Goal: Task Accomplishment & Management: Use online tool/utility

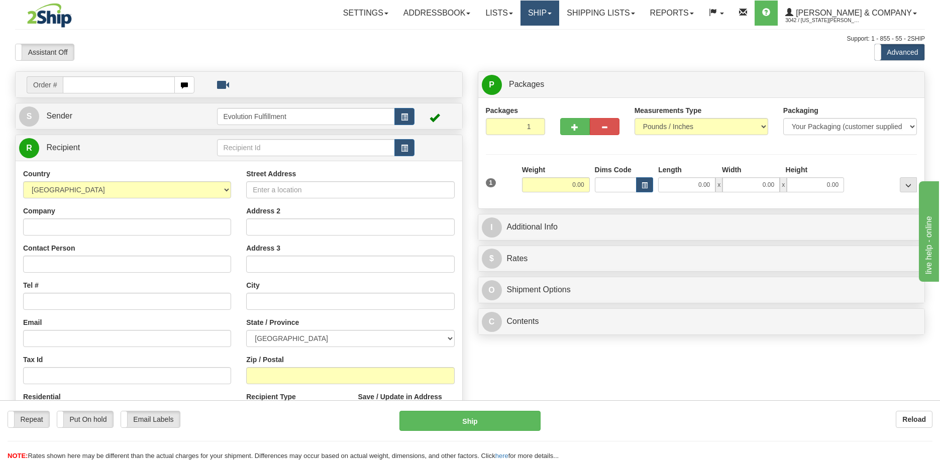
click at [559, 16] on link "Ship" at bounding box center [539, 13] width 39 height 25
click at [549, 50] on span "OnHold / Order Queue" at bounding box center [513, 48] width 71 height 8
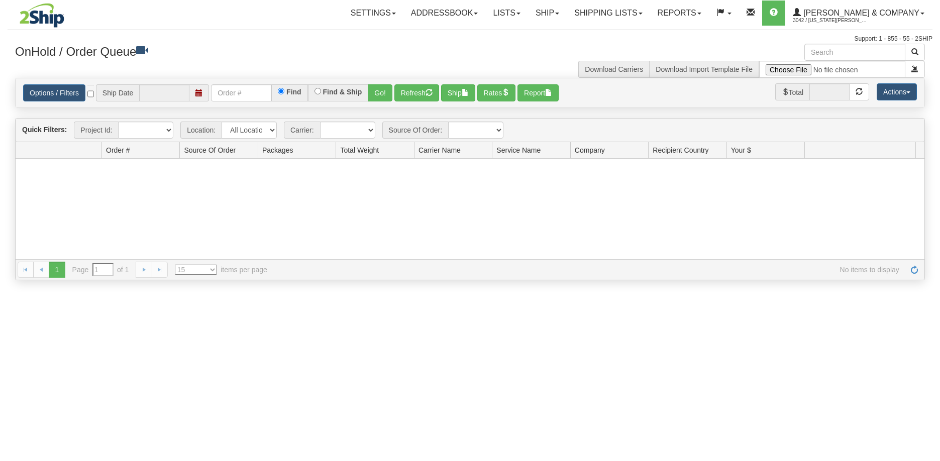
type input "[DATE]"
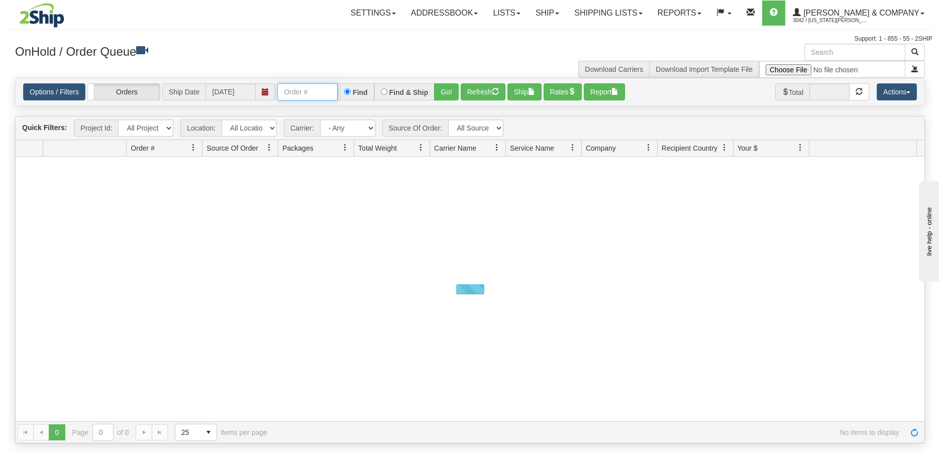
click at [309, 97] on input "text" at bounding box center [307, 91] width 60 height 17
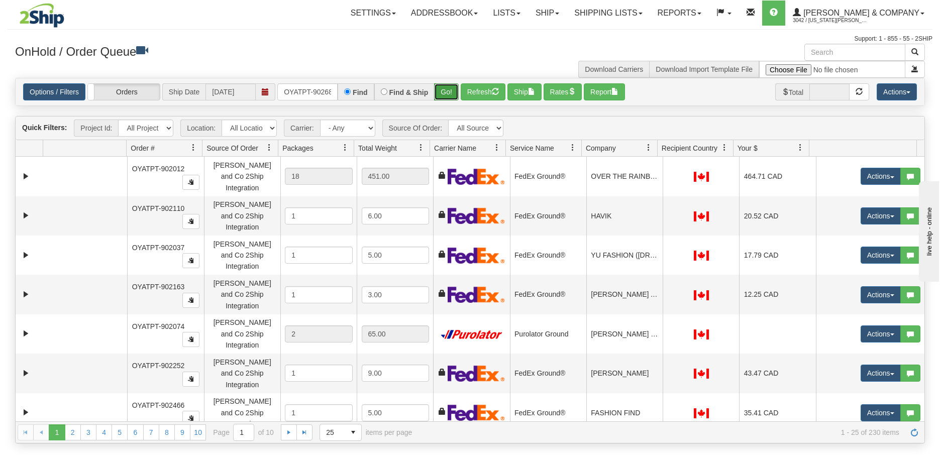
click at [446, 88] on button "Go!" at bounding box center [446, 91] width 25 height 17
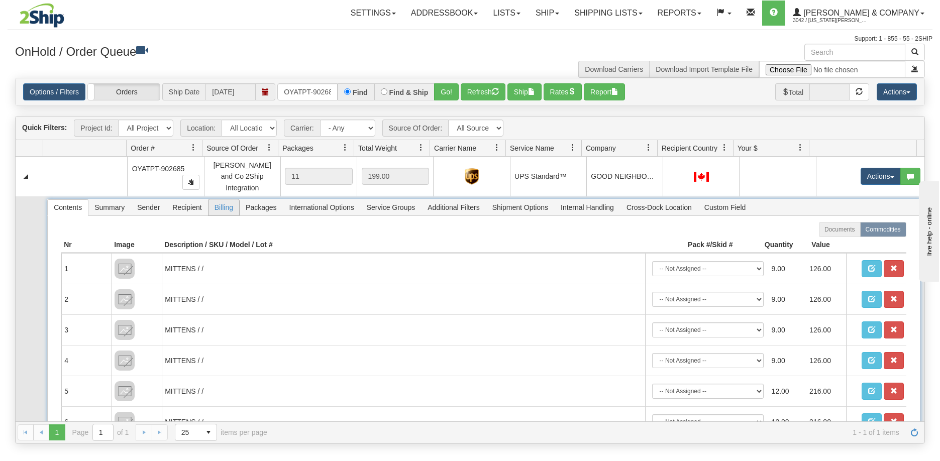
click at [216, 203] on span "Billing" at bounding box center [223, 207] width 31 height 16
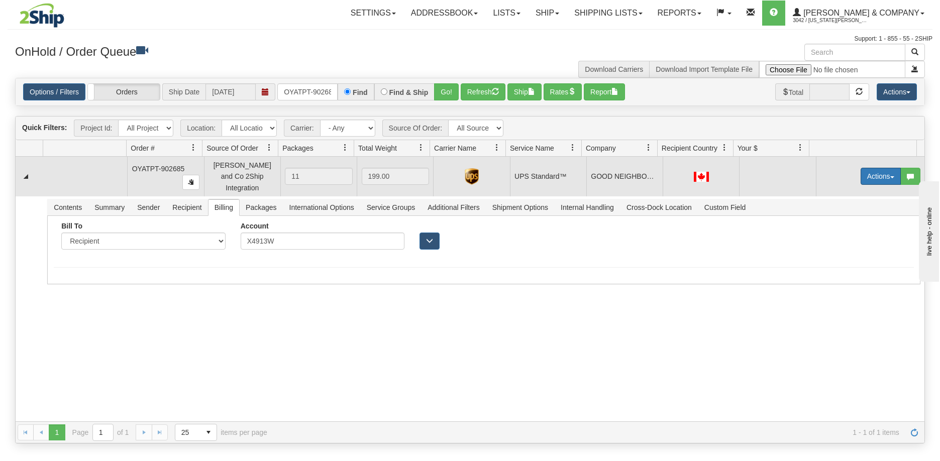
click at [873, 173] on button "Actions" at bounding box center [881, 176] width 40 height 17
click at [842, 232] on link "Ship" at bounding box center [860, 234] width 80 height 13
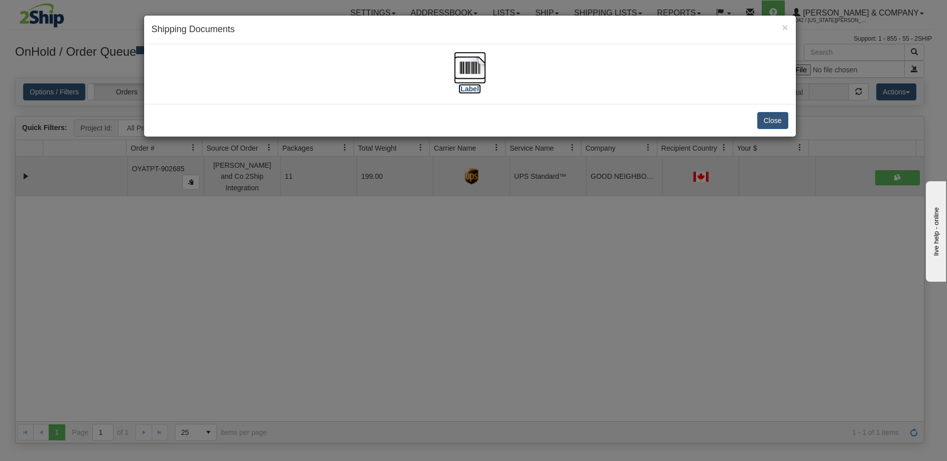
click at [466, 73] on img at bounding box center [470, 68] width 32 height 32
click at [370, 292] on div "× Shipping Documents [Label] Close" at bounding box center [473, 230] width 947 height 461
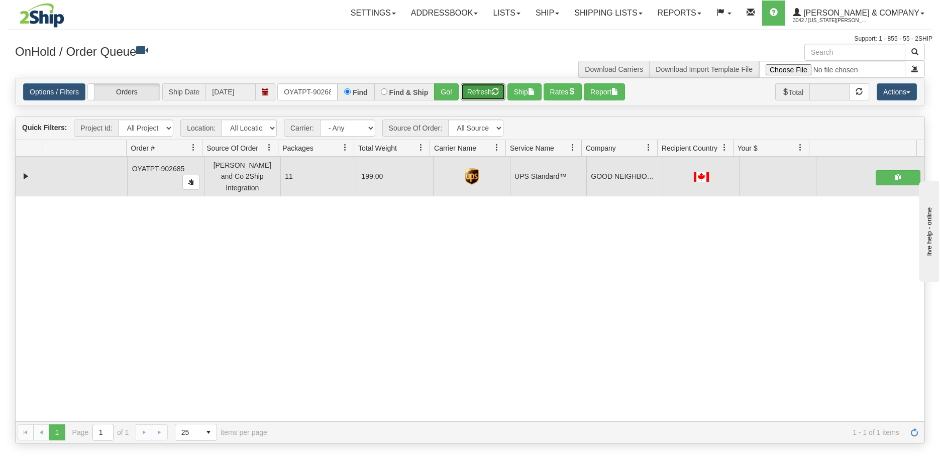
click at [483, 89] on button "Refresh" at bounding box center [483, 91] width 45 height 17
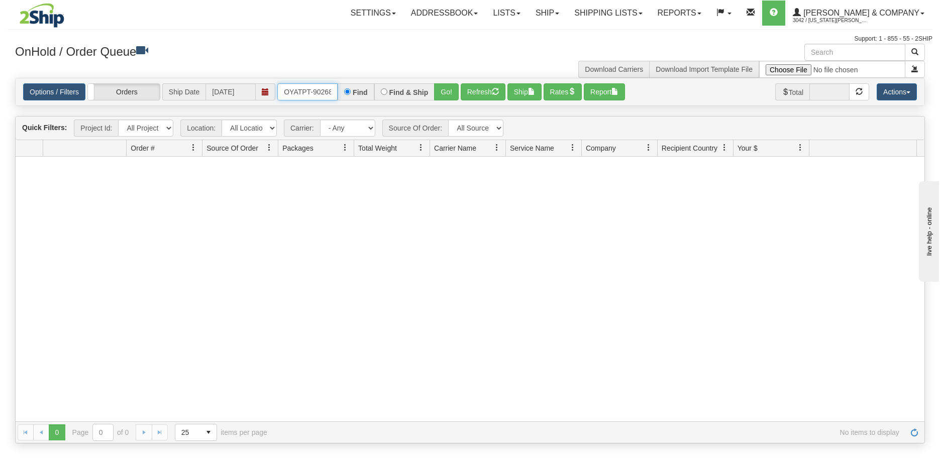
scroll to position [0, 6]
drag, startPoint x: 283, startPoint y: 88, endPoint x: 340, endPoint y: 88, distance: 56.8
click at [340, 88] on div "OYATPT-902685 Find Find & Ship Go!" at bounding box center [367, 91] width 181 height 17
click at [449, 92] on button "Go!" at bounding box center [446, 91] width 25 height 17
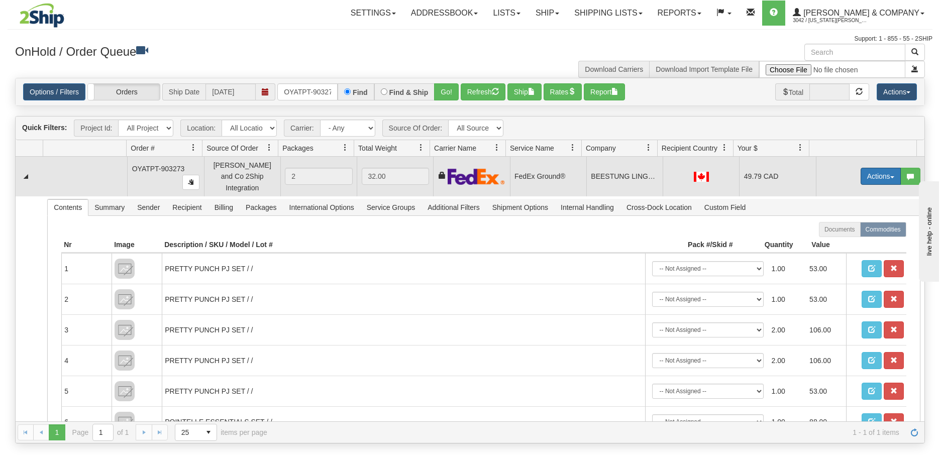
click at [873, 173] on button "Actions" at bounding box center [881, 176] width 40 height 17
click at [849, 230] on link "Ship" at bounding box center [860, 234] width 80 height 13
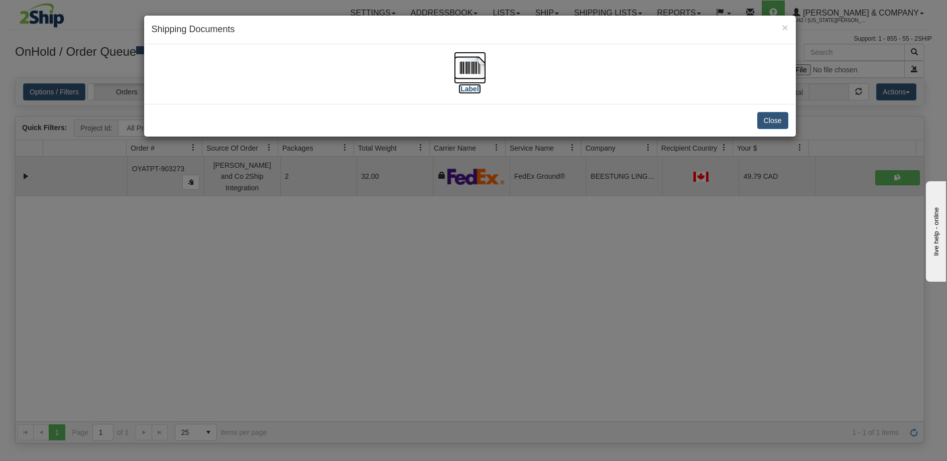
click at [467, 77] on img at bounding box center [470, 68] width 32 height 32
click at [515, 325] on div "× Shipping Documents [Label] Close" at bounding box center [473, 230] width 947 height 461
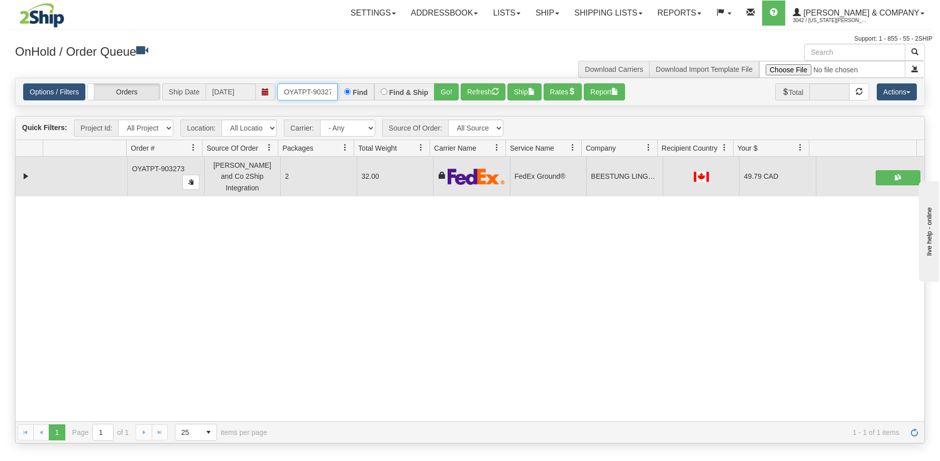
scroll to position [0, 6]
drag, startPoint x: 278, startPoint y: 87, endPoint x: 380, endPoint y: 86, distance: 102.0
click at [380, 86] on div "OYATPT-903273 Find Find & Ship Go!" at bounding box center [367, 91] width 181 height 17
click at [444, 94] on button "Go!" at bounding box center [446, 91] width 25 height 17
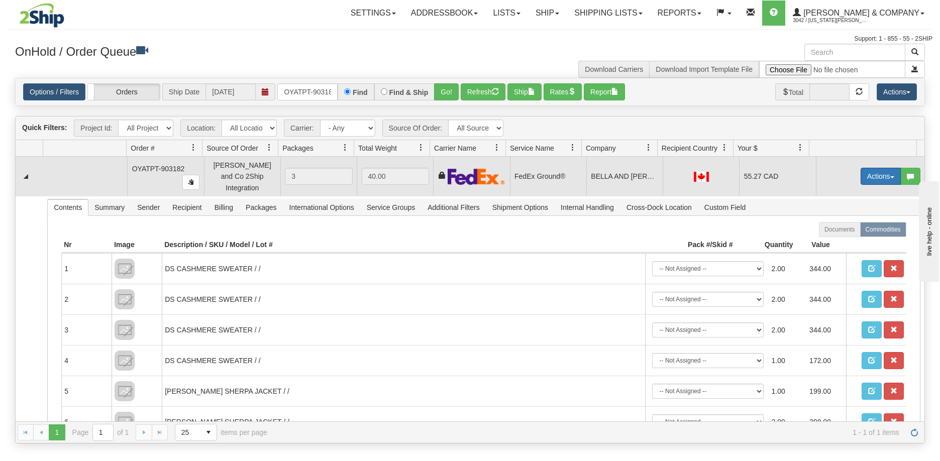
click at [864, 170] on button "Actions" at bounding box center [881, 176] width 40 height 17
click at [835, 231] on span "Ship" at bounding box center [840, 235] width 21 height 8
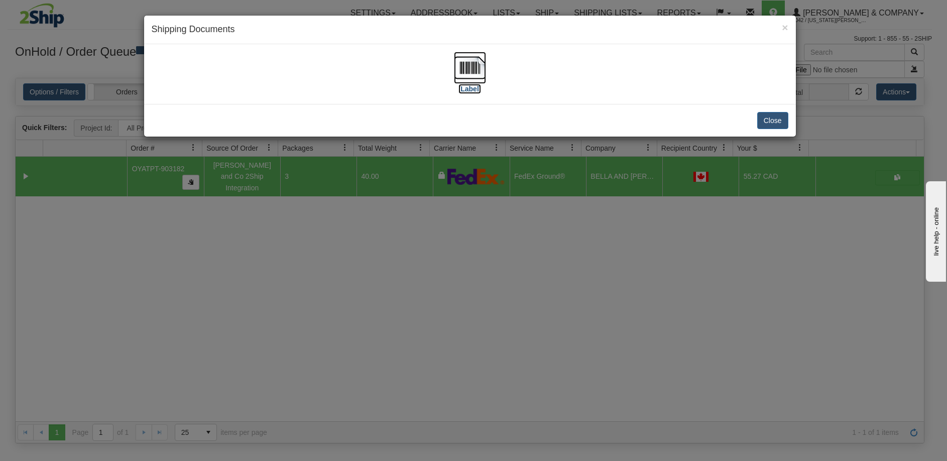
click at [474, 70] on img at bounding box center [470, 68] width 32 height 32
click at [304, 314] on div "× Shipping Documents [Label] Close" at bounding box center [473, 230] width 947 height 461
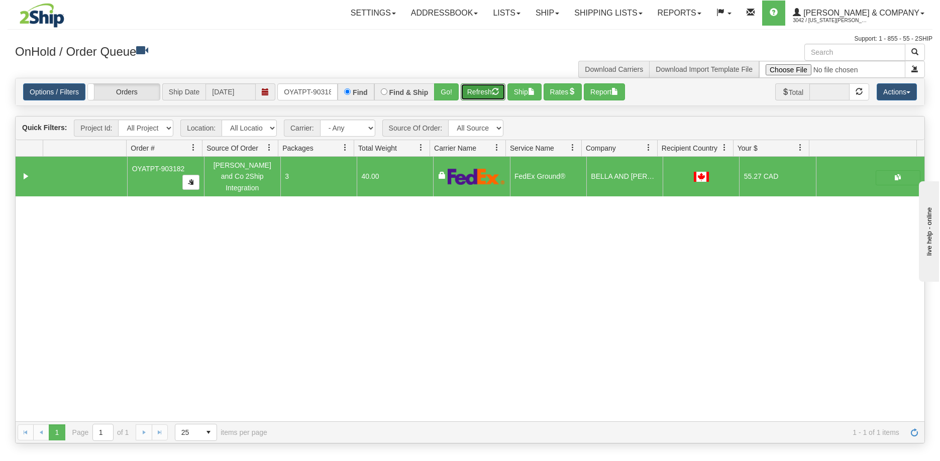
click at [480, 90] on button "Refresh" at bounding box center [483, 91] width 45 height 17
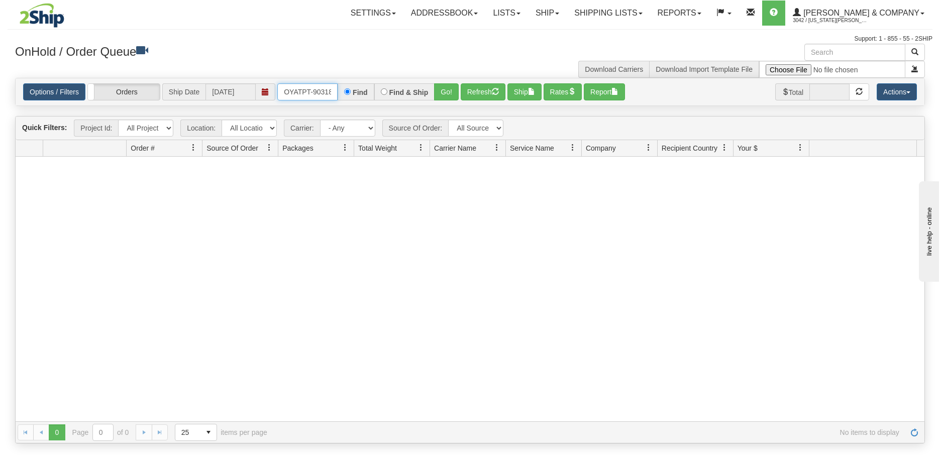
scroll to position [0, 6]
drag, startPoint x: 282, startPoint y: 92, endPoint x: 392, endPoint y: 103, distance: 110.0
click at [392, 103] on div "Options / Filters Group Shipments Orders Ship Date [DATE] OYATPT-903182 Find Fi…" at bounding box center [470, 91] width 909 height 27
type input "OYATPT-903489"
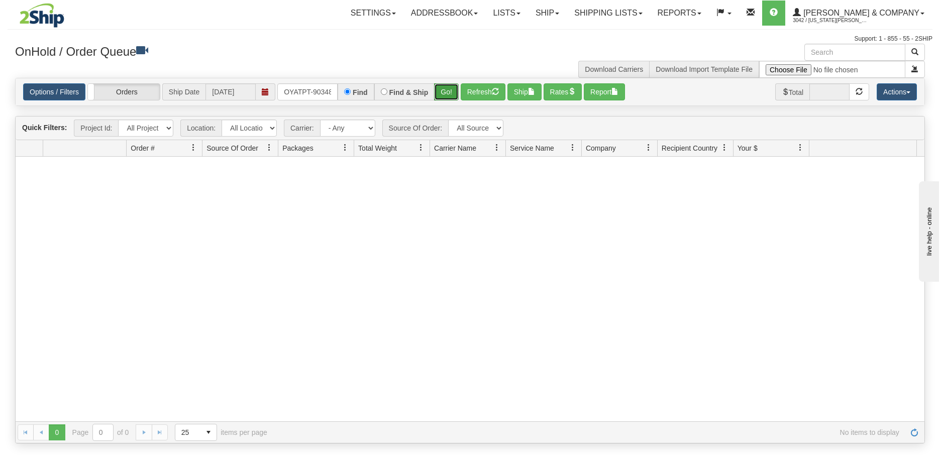
click at [443, 93] on button "Go!" at bounding box center [446, 91] width 25 height 17
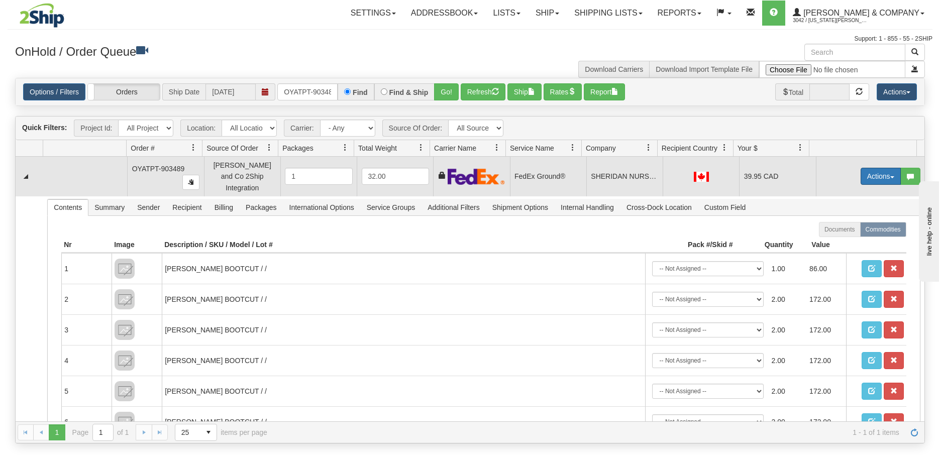
click at [877, 175] on button "Actions" at bounding box center [881, 176] width 40 height 17
click at [842, 231] on link "Ship" at bounding box center [860, 234] width 80 height 13
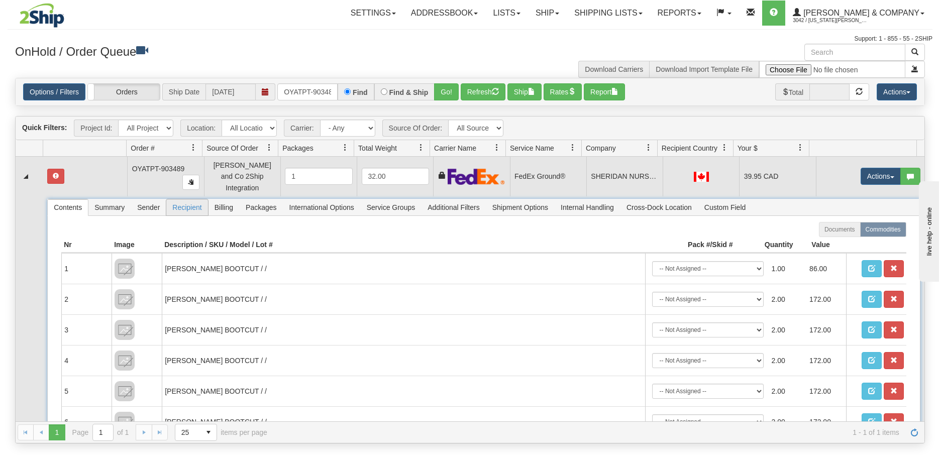
click at [186, 199] on span "Recipient" at bounding box center [186, 207] width 41 height 16
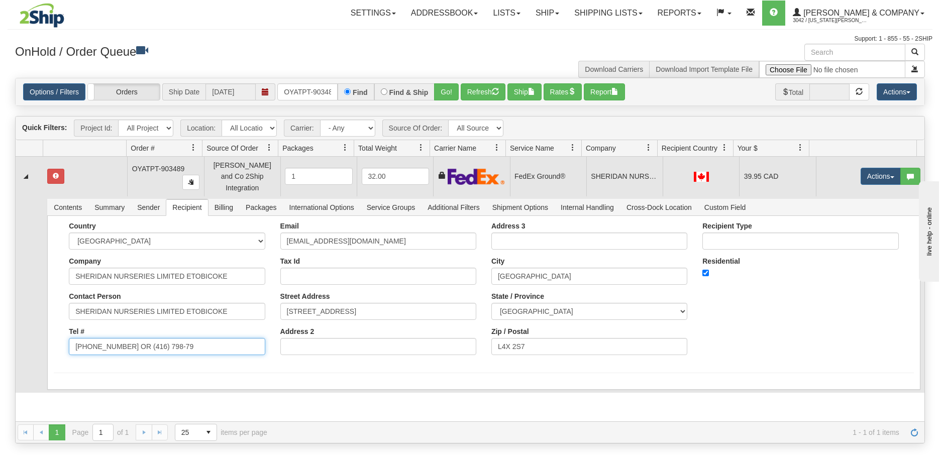
drag, startPoint x: 125, startPoint y: 342, endPoint x: 239, endPoint y: 340, distance: 114.1
click at [239, 340] on input "[PHONE_NUMBER] OR (416) 798-79" at bounding box center [167, 346] width 196 height 17
type input "[PHONE_NUMBER]"
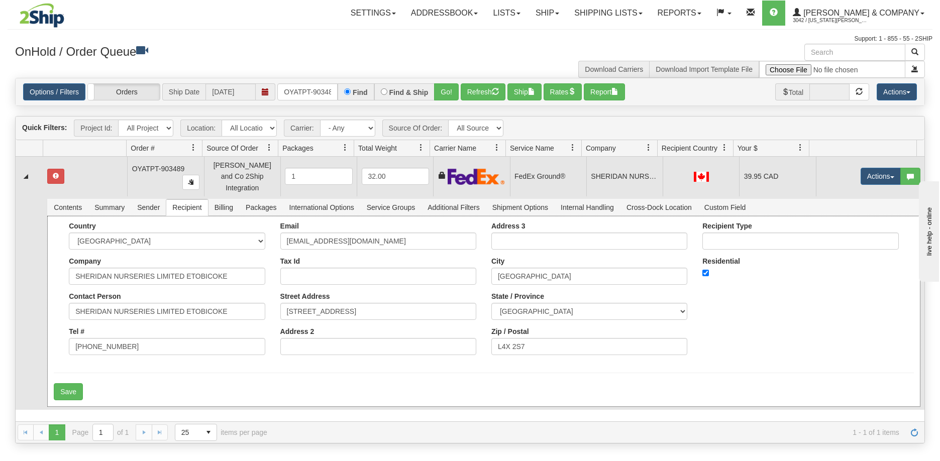
click at [54, 304] on div "Country [GEOGRAPHIC_DATA] [GEOGRAPHIC_DATA] [GEOGRAPHIC_DATA] [GEOGRAPHIC_DATA]…" at bounding box center [484, 292] width 860 height 141
click at [73, 383] on button "Save" at bounding box center [68, 391] width 29 height 17
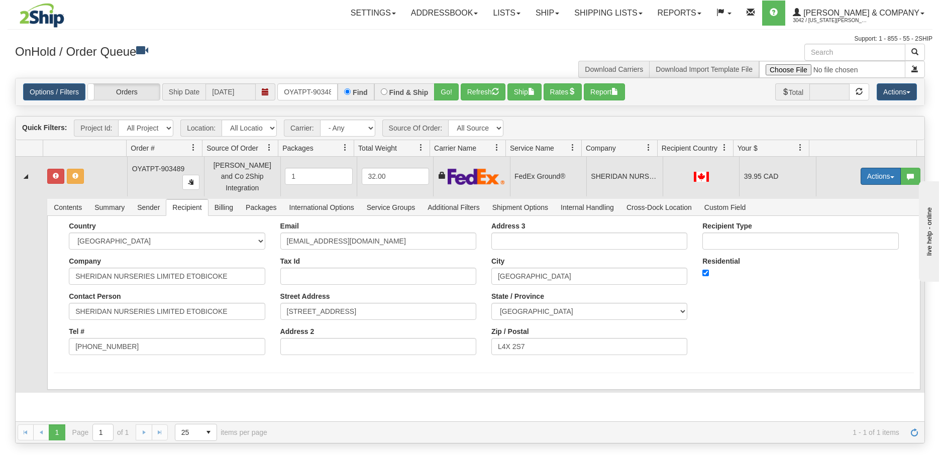
click at [868, 172] on button "Actions" at bounding box center [881, 176] width 40 height 17
click at [849, 231] on link "Ship" at bounding box center [860, 234] width 80 height 13
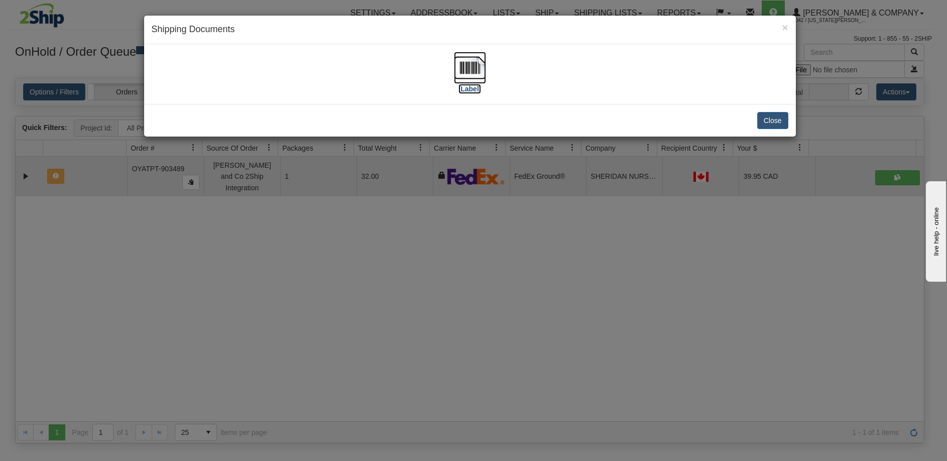
click at [477, 74] on img at bounding box center [470, 68] width 32 height 32
click at [388, 250] on div "× Shipping Documents [Label] Close" at bounding box center [473, 230] width 947 height 461
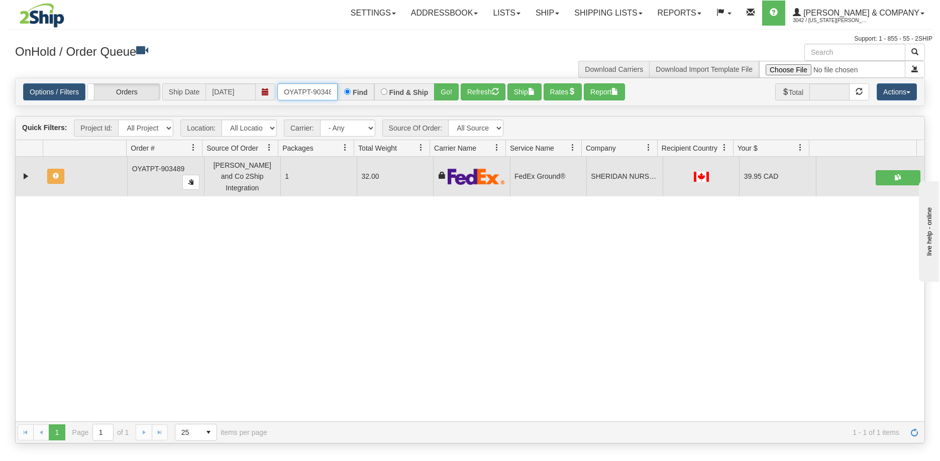
scroll to position [0, 6]
drag, startPoint x: 285, startPoint y: 96, endPoint x: 356, endPoint y: 95, distance: 70.8
click at [356, 95] on div "OYATPT-903489 Find Find & Ship Go!" at bounding box center [367, 91] width 181 height 17
type input "OYATPT-903487"
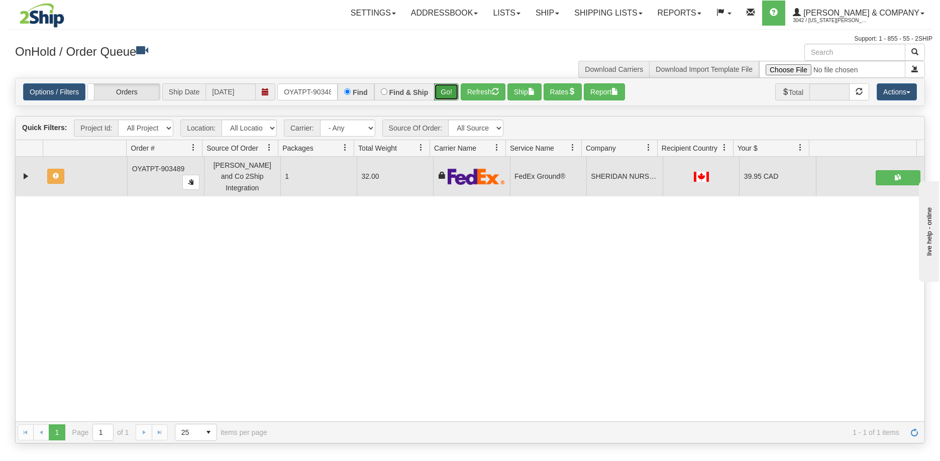
click at [454, 89] on button "Go!" at bounding box center [446, 91] width 25 height 17
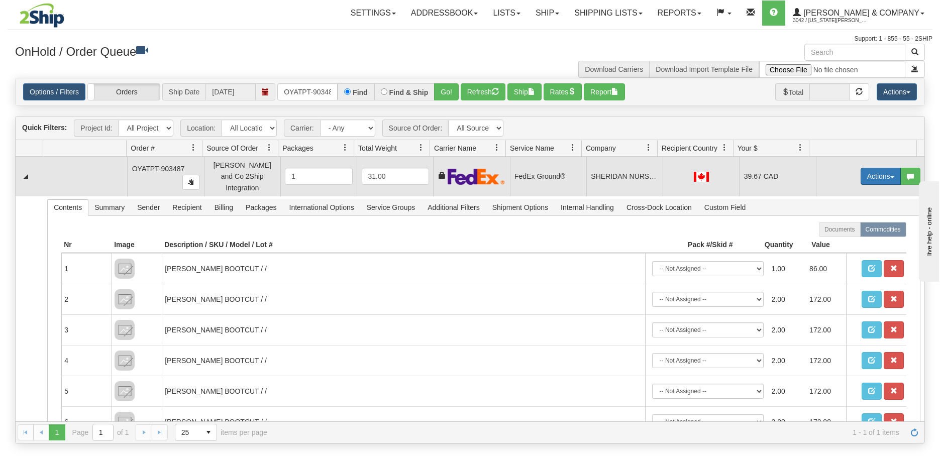
click at [874, 176] on button "Actions" at bounding box center [881, 176] width 40 height 17
click at [835, 231] on span "Ship" at bounding box center [840, 235] width 21 height 8
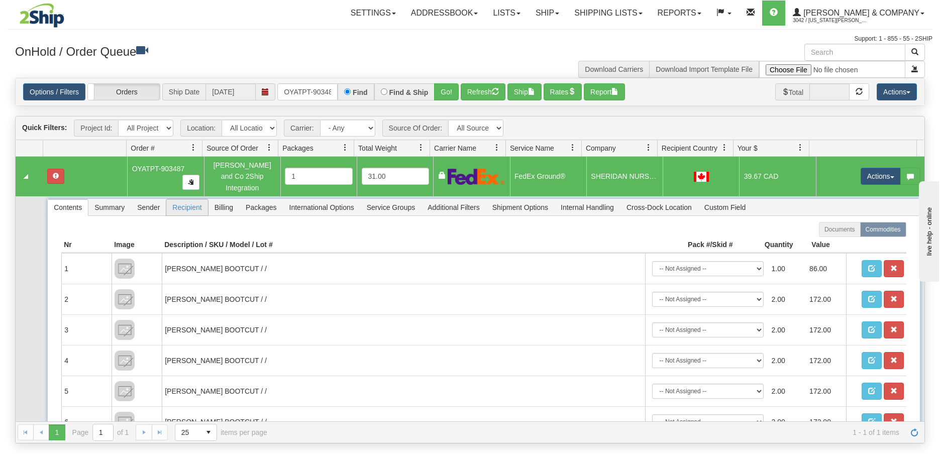
click at [194, 202] on span "Recipient" at bounding box center [186, 207] width 41 height 16
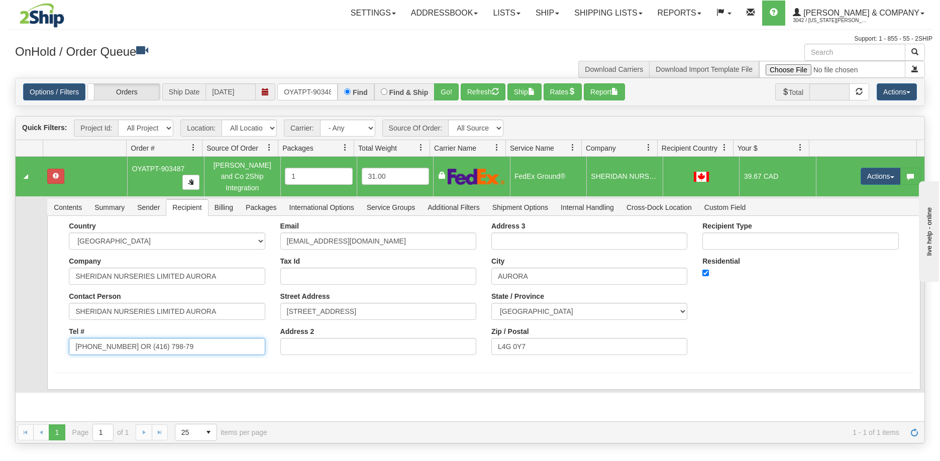
drag, startPoint x: 124, startPoint y: 337, endPoint x: 235, endPoint y: 342, distance: 111.1
click at [235, 342] on input "[PHONE_NUMBER] OR (416) 798-79" at bounding box center [167, 346] width 196 height 17
type input "[PHONE_NUMBER]"
click at [55, 318] on div "Country [GEOGRAPHIC_DATA] [GEOGRAPHIC_DATA] [GEOGRAPHIC_DATA] [GEOGRAPHIC_DATA]…" at bounding box center [484, 292] width 860 height 141
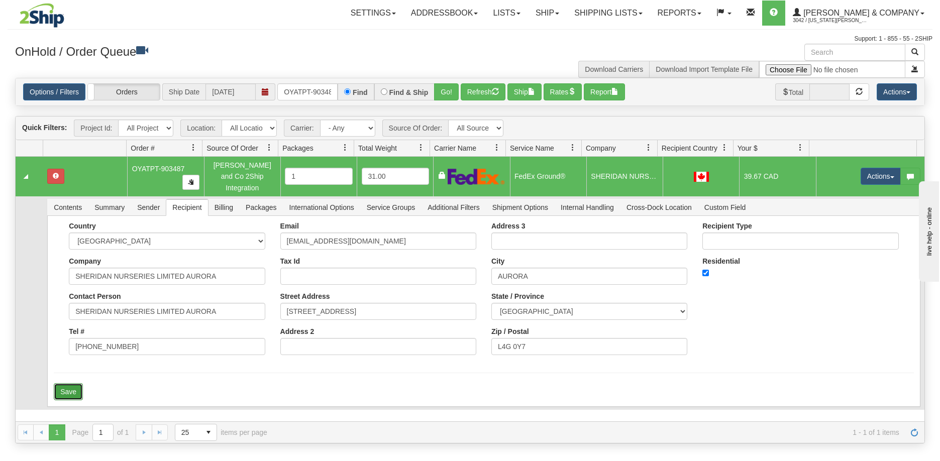
click at [66, 386] on button "Save" at bounding box center [68, 391] width 29 height 17
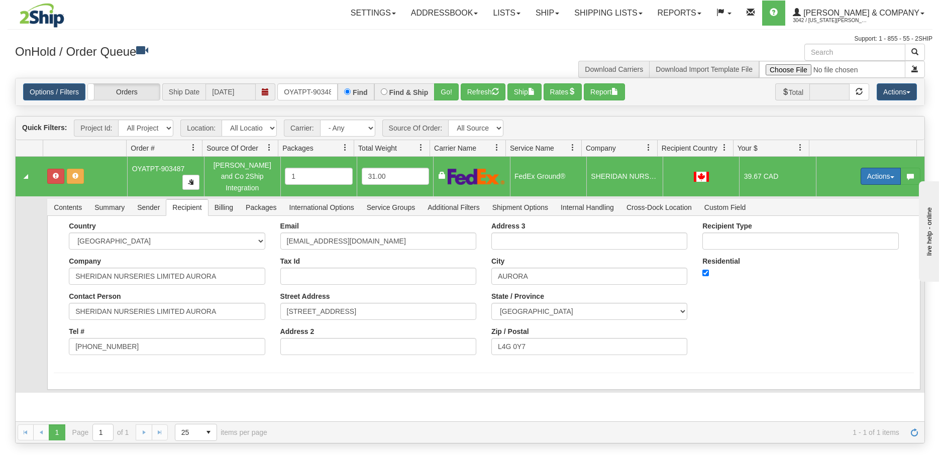
click at [867, 168] on button "Actions" at bounding box center [881, 176] width 40 height 17
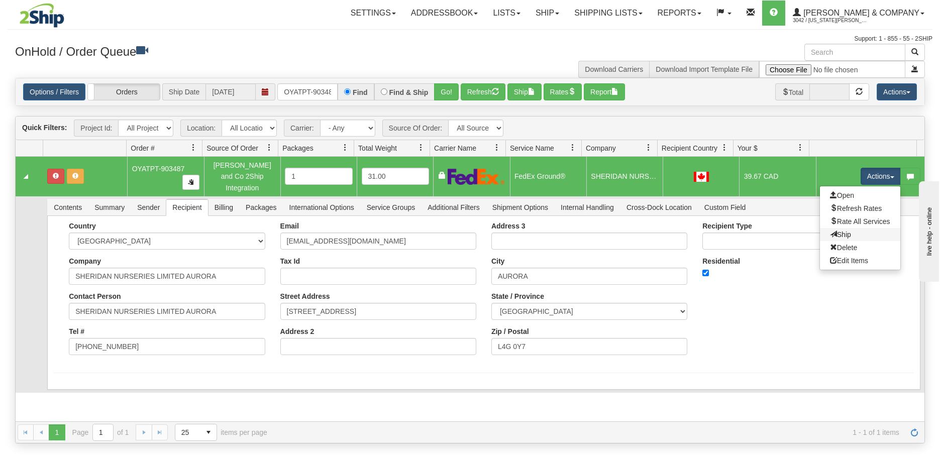
click at [841, 231] on link "Ship" at bounding box center [860, 234] width 80 height 13
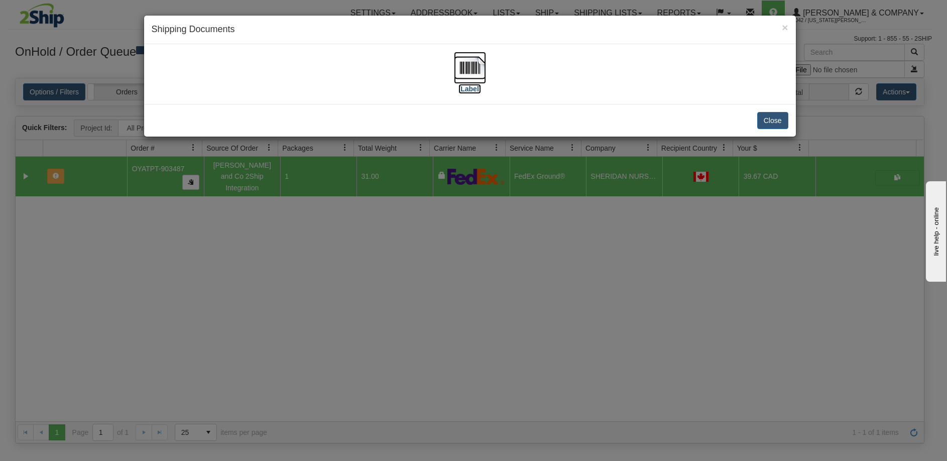
click at [479, 73] on img at bounding box center [470, 68] width 32 height 32
click at [546, 319] on div "× Shipping Documents [Label] Close" at bounding box center [473, 230] width 947 height 461
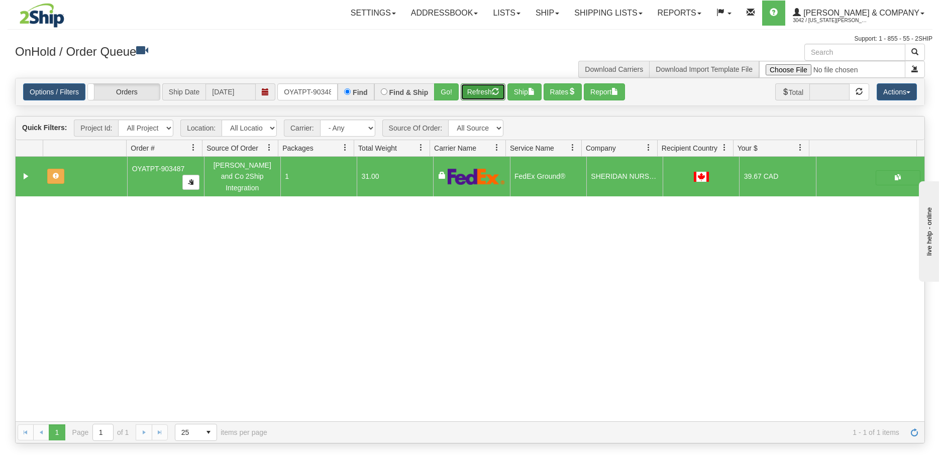
click at [471, 92] on button "Refresh" at bounding box center [483, 91] width 45 height 17
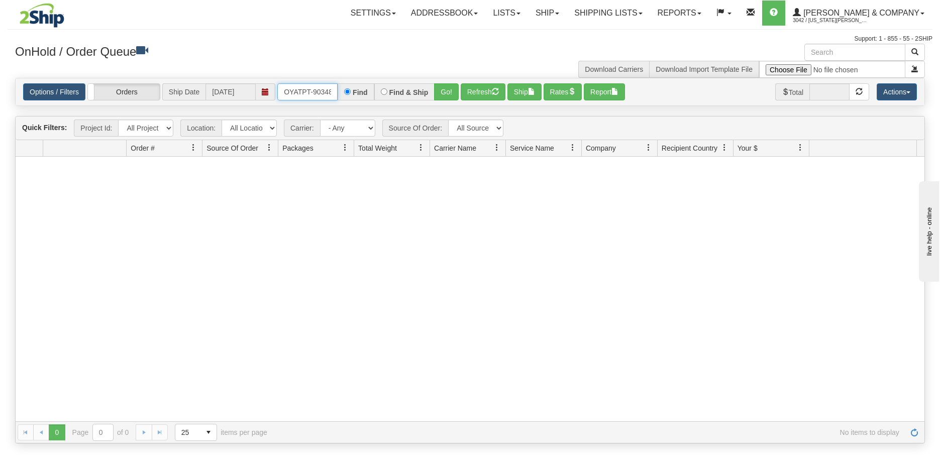
scroll to position [0, 6]
drag, startPoint x: 280, startPoint y: 94, endPoint x: 351, endPoint y: 92, distance: 70.9
click at [351, 93] on div "OYATPT-903487 Find Find & Ship Go!" at bounding box center [367, 91] width 181 height 17
type input "OYATPT-903195"
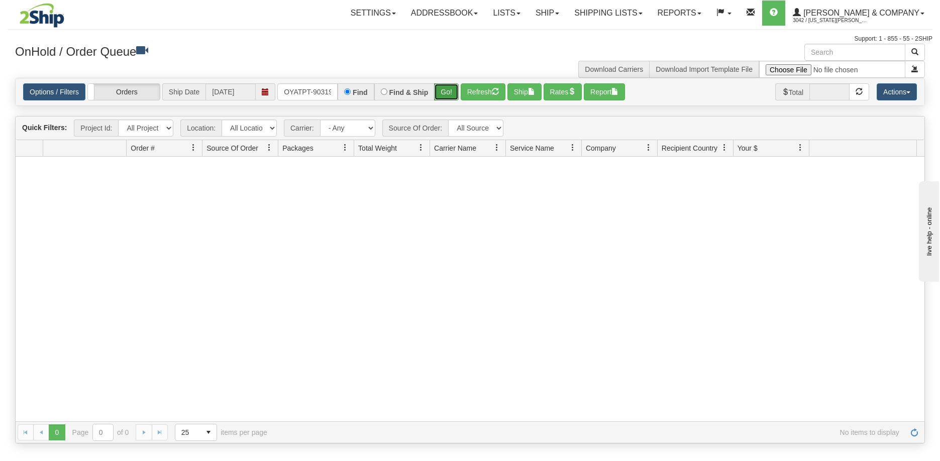
click at [440, 91] on button "Go!" at bounding box center [446, 91] width 25 height 17
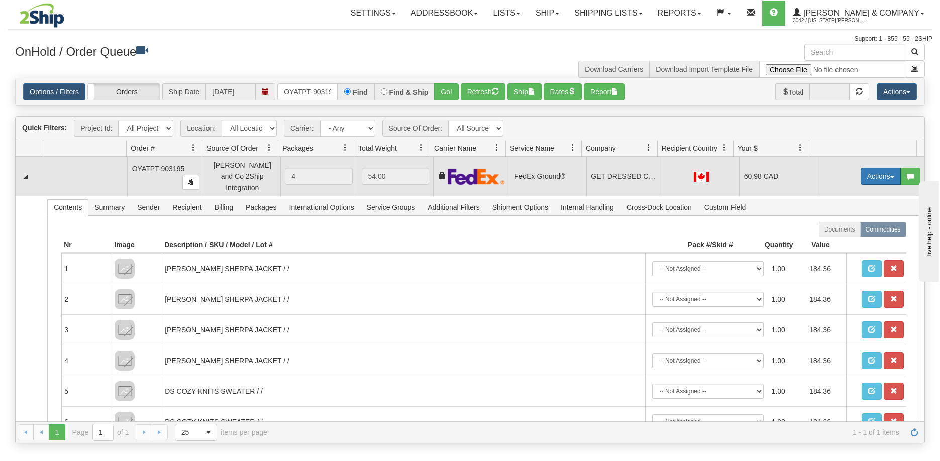
click at [866, 170] on button "Actions" at bounding box center [881, 176] width 40 height 17
click at [835, 232] on span "Ship" at bounding box center [840, 235] width 21 height 8
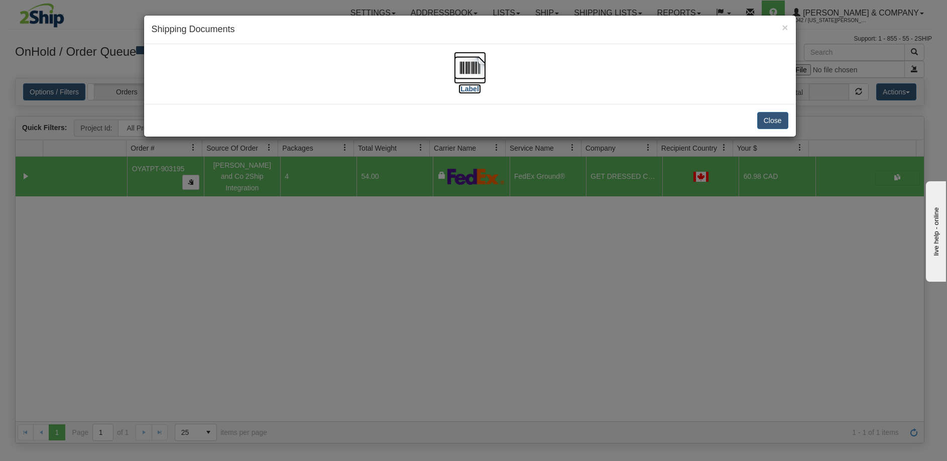
click at [477, 68] on img at bounding box center [470, 68] width 32 height 32
click at [452, 248] on div "× Shipping Documents [Label] Close" at bounding box center [473, 230] width 947 height 461
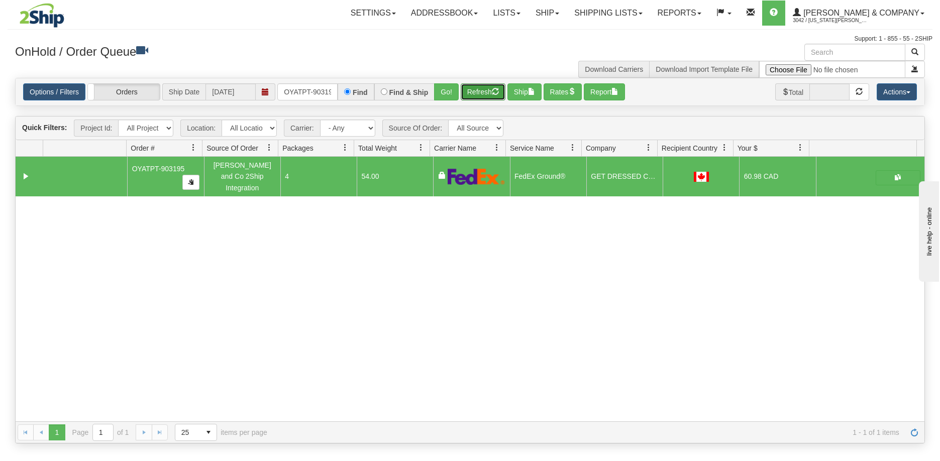
click at [485, 89] on button "Refresh" at bounding box center [483, 91] width 45 height 17
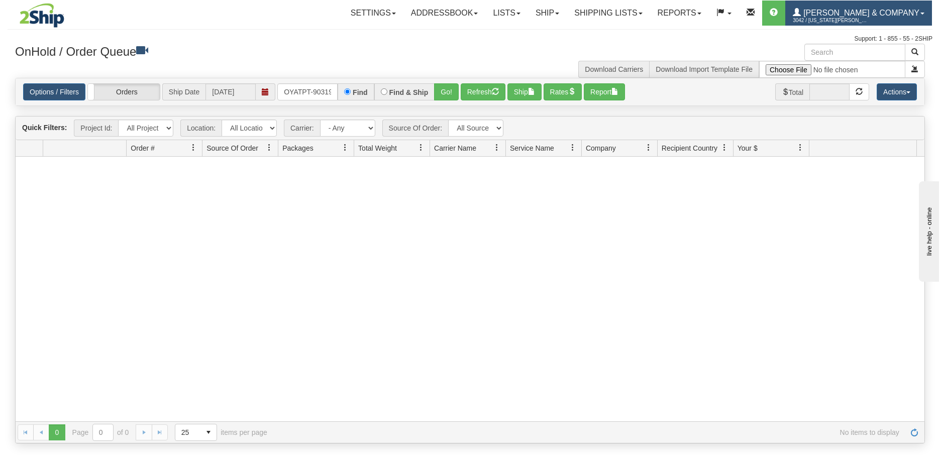
click at [868, 22] on span "3042 / [US_STATE][PERSON_NAME]" at bounding box center [830, 21] width 75 height 10
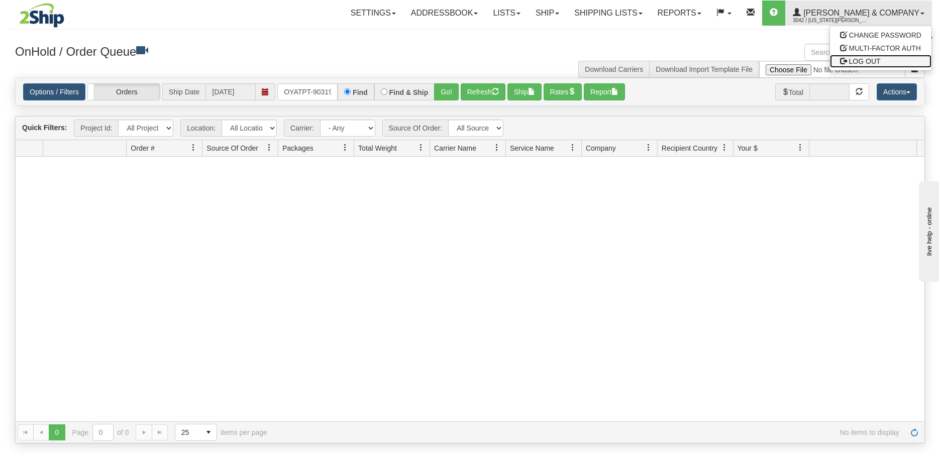
click at [863, 63] on span "LOG OUT" at bounding box center [865, 61] width 32 height 8
